Goal: Navigation & Orientation: Find specific page/section

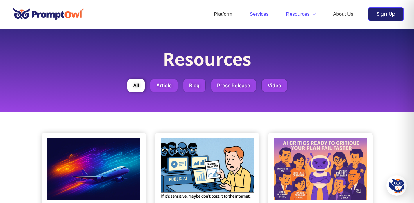
click at [241, 13] on link "Services" at bounding box center [259, 14] width 36 height 20
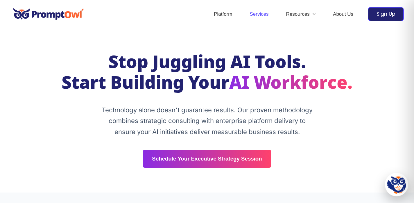
click at [397, 185] on img at bounding box center [396, 185] width 17 height 17
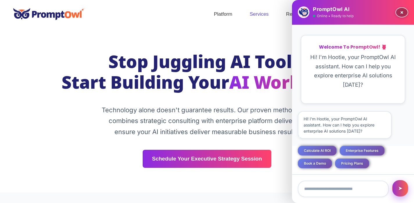
scroll to position [22, 0]
click at [401, 13] on button "×" at bounding box center [402, 12] width 10 height 13
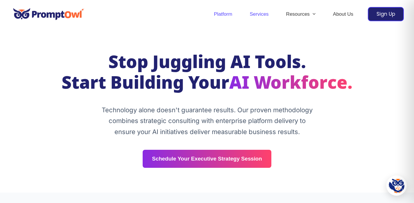
click at [205, 14] on link "Platform" at bounding box center [223, 14] width 36 height 20
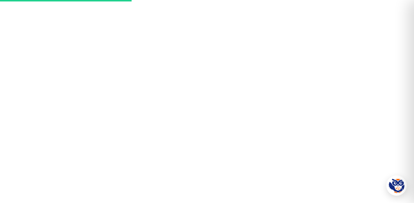
scroll to position [824, 0]
